Goal: Information Seeking & Learning: Learn about a topic

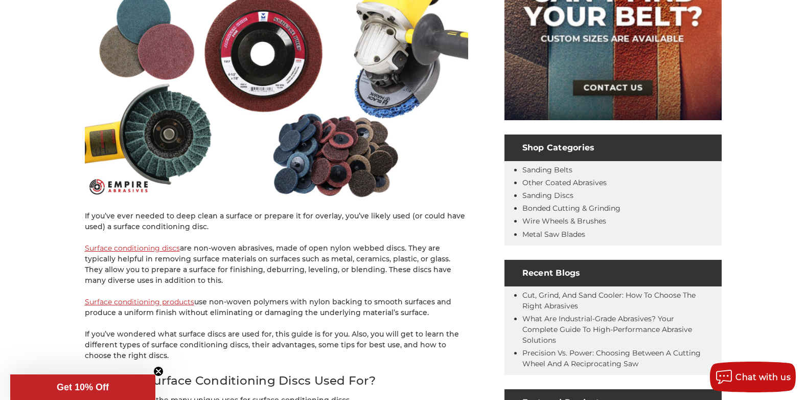
scroll to position [205, 0]
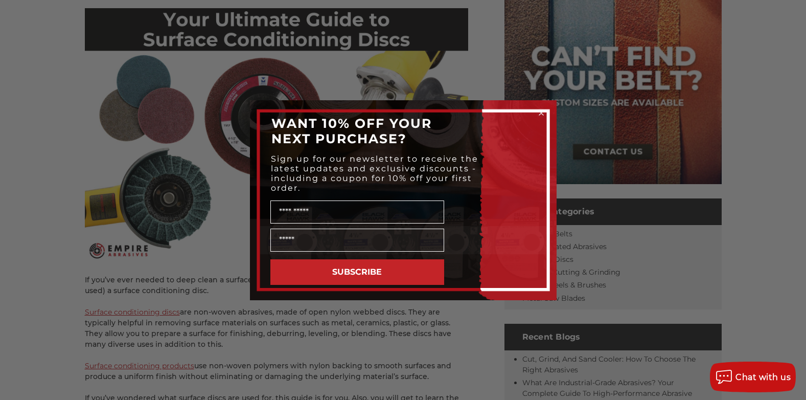
click at [538, 115] on circle "Close dialog" at bounding box center [541, 113] width 10 height 10
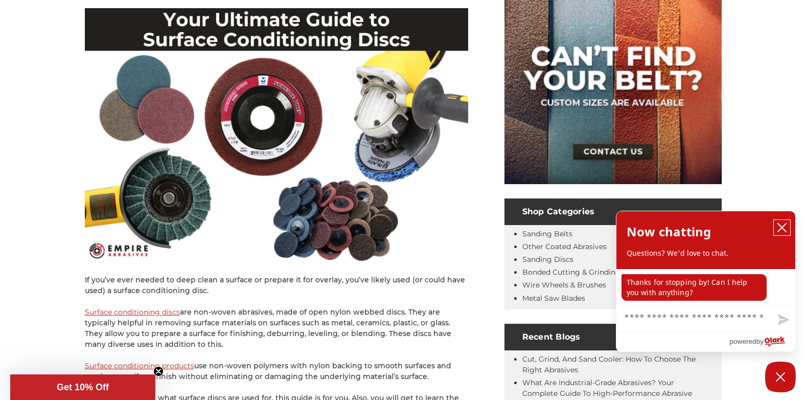
click at [788, 223] on button "close chatbox" at bounding box center [782, 227] width 16 height 15
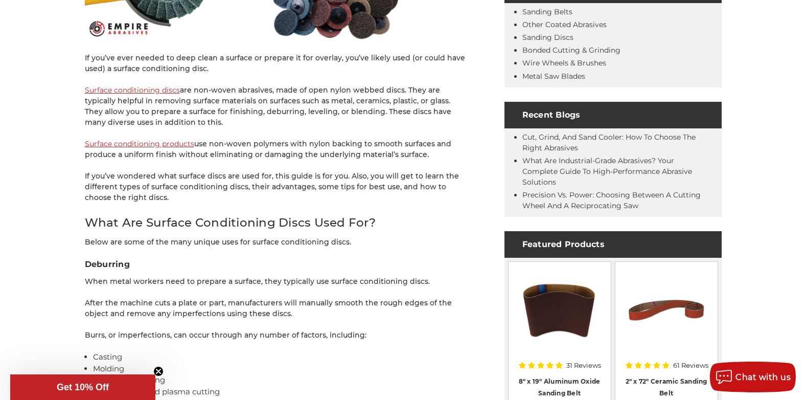
scroll to position [511, 0]
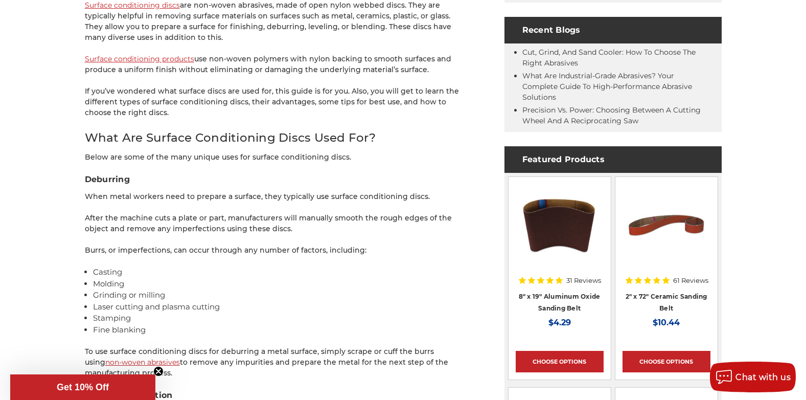
click at [155, 370] on circle "Close teaser" at bounding box center [159, 372] width 10 height 10
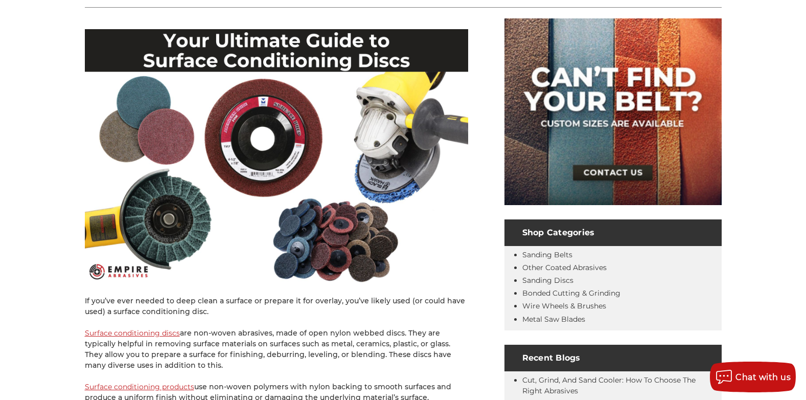
scroll to position [205, 0]
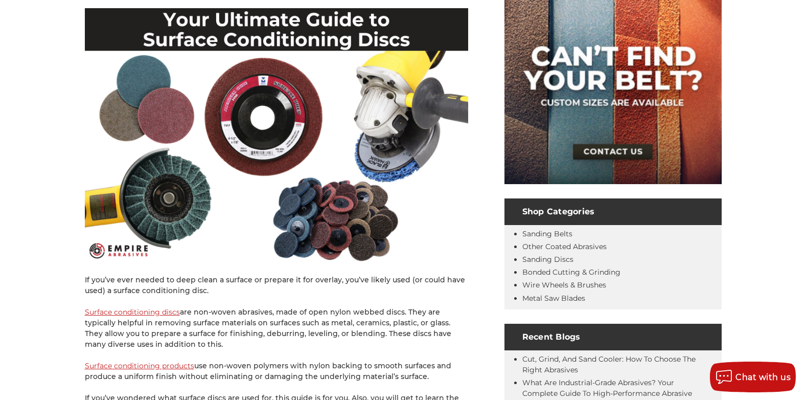
click at [144, 313] on link "Surface conditioning discs" at bounding box center [132, 311] width 95 height 9
